Goal: Information Seeking & Learning: Check status

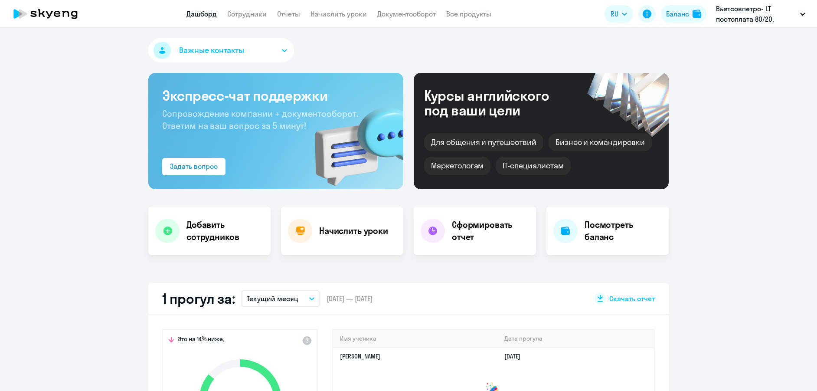
select select "30"
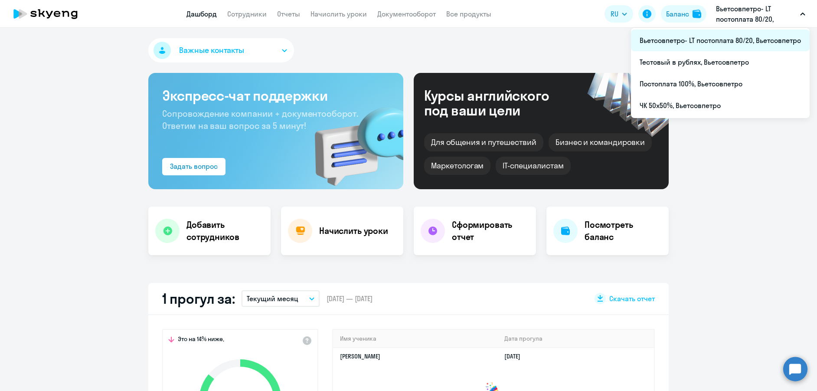
click at [706, 42] on li "Вьетсовпетро- LT постоплата 80/20, Вьетсовпетро" at bounding box center [720, 40] width 179 height 22
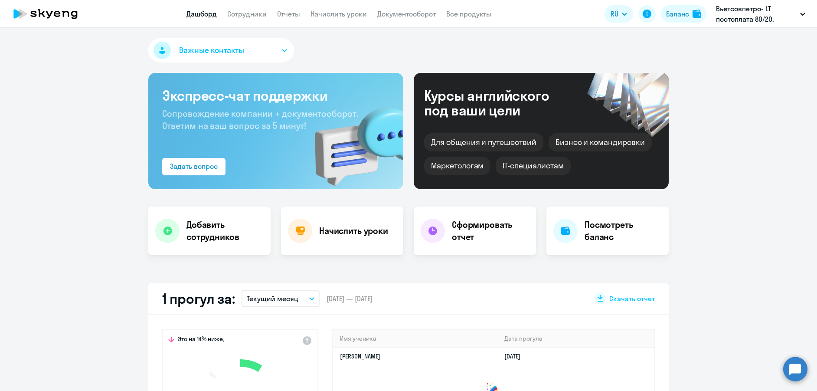
select select "30"
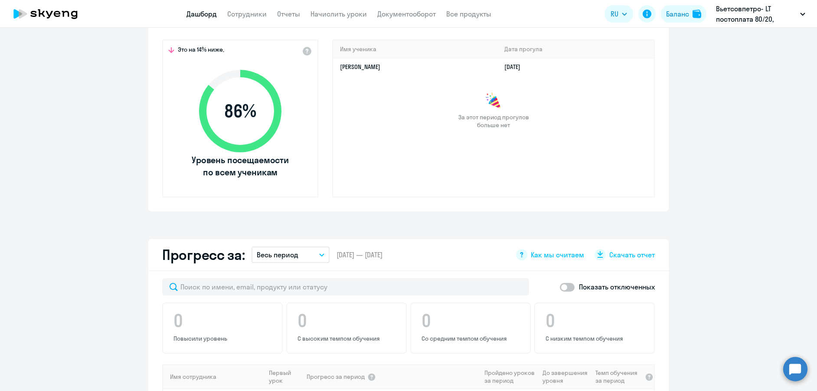
scroll to position [304, 0]
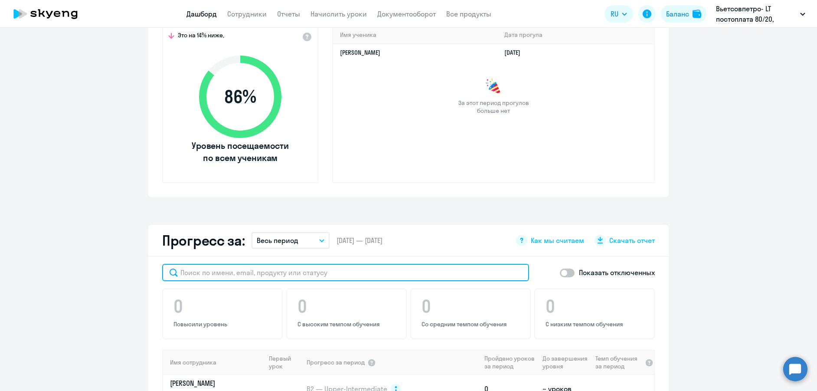
click at [244, 273] on input "text" at bounding box center [345, 272] width 367 height 17
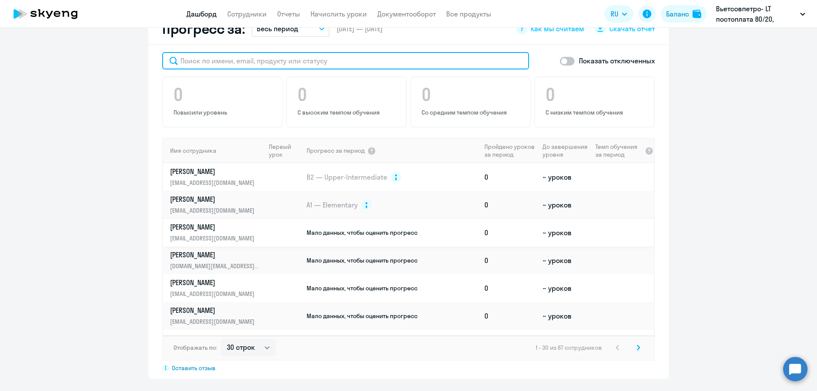
scroll to position [520, 0]
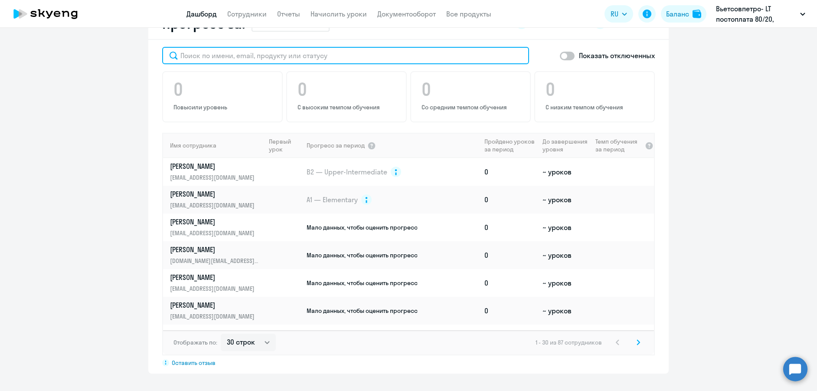
click at [198, 56] on input "text" at bounding box center [345, 55] width 367 height 17
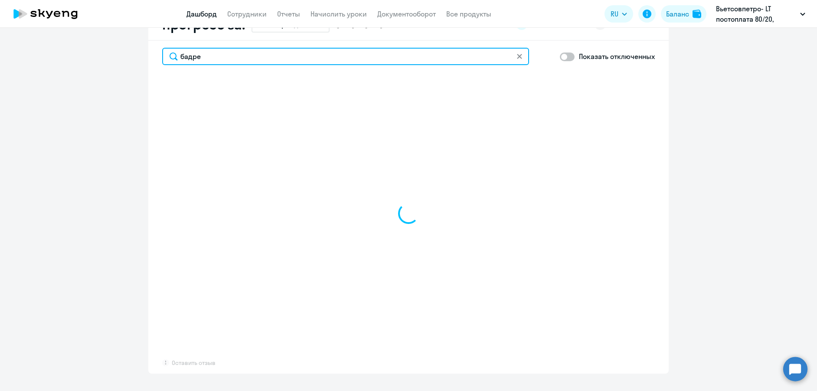
type input "бадрет"
select select "30"
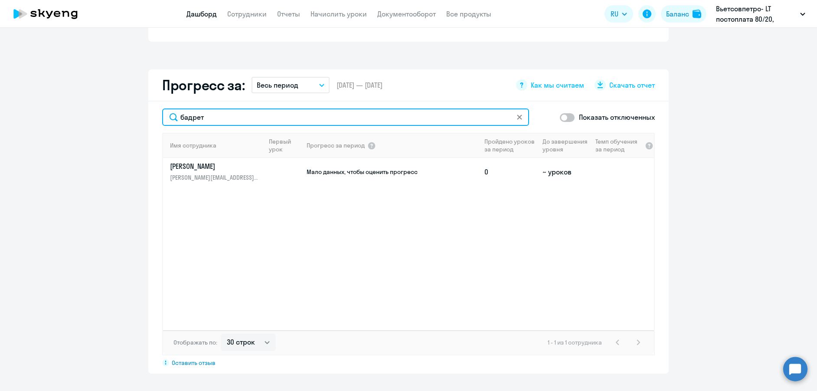
scroll to position [459, 0]
type input "бадрет"
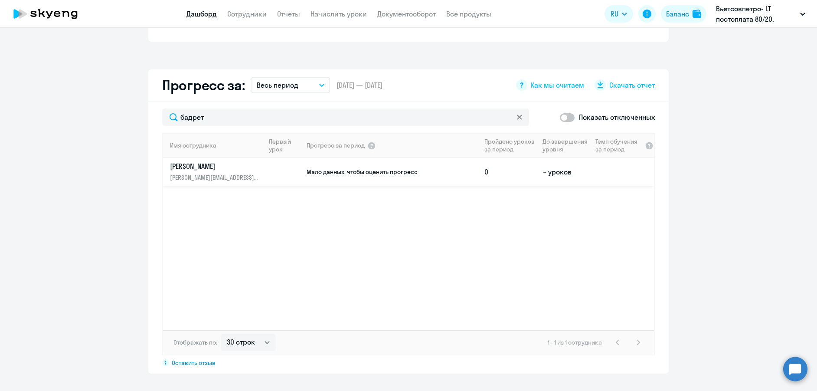
click at [191, 172] on link "[PERSON_NAME] [PERSON_NAME][EMAIL_ADDRESS][DOMAIN_NAME]" at bounding box center [217, 171] width 95 height 21
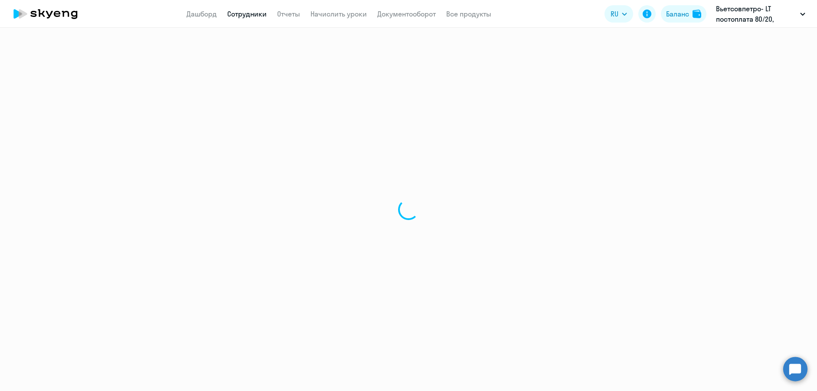
select select "english"
